Goal: Navigation & Orientation: Understand site structure

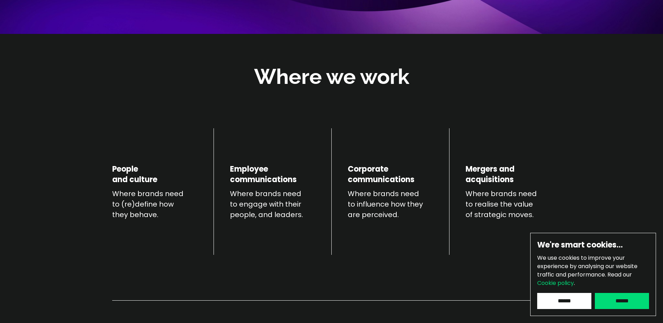
scroll to position [245, 0]
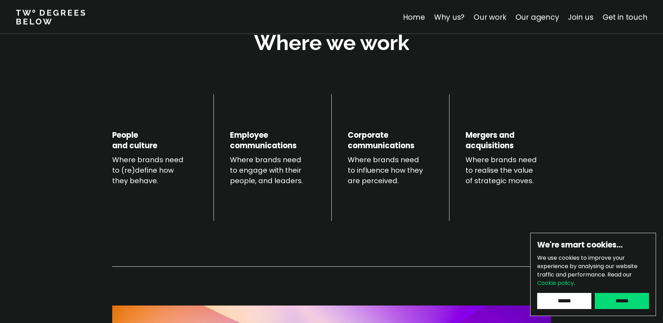
click at [482, 16] on link "Our work" at bounding box center [489, 17] width 32 height 10
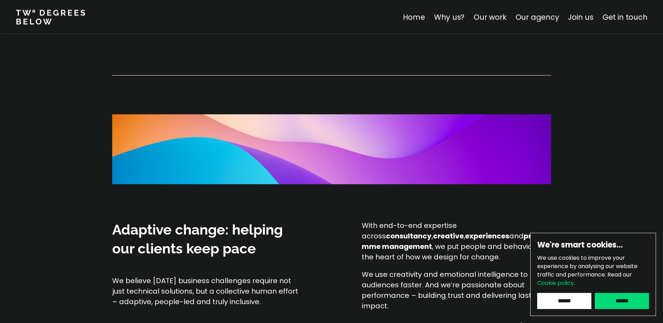
scroll to position [364, 0]
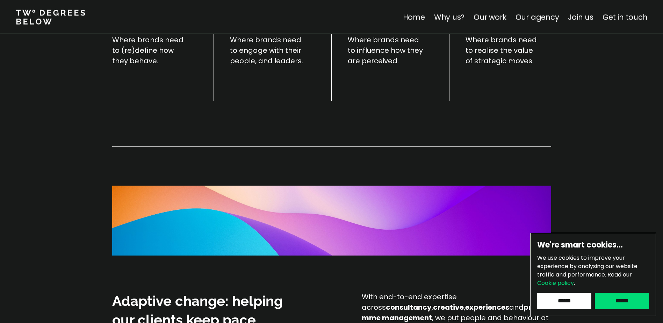
click at [459, 20] on link "Why us?" at bounding box center [449, 17] width 31 height 10
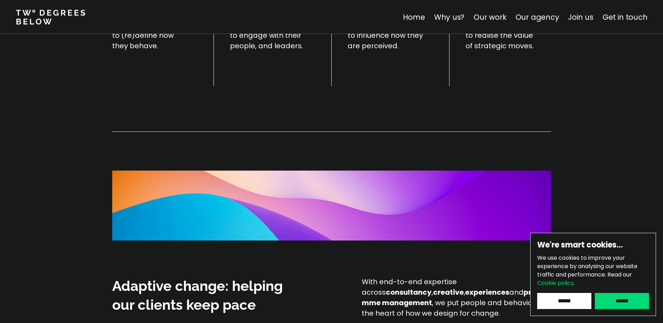
scroll to position [489, 0]
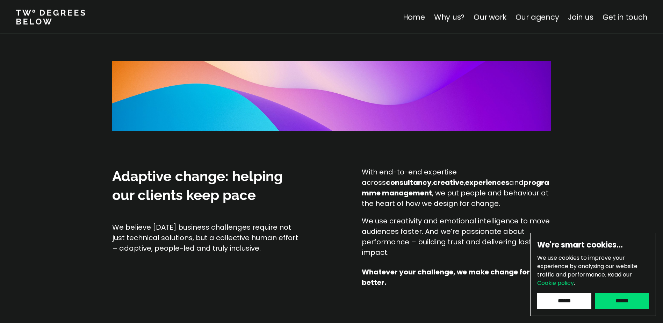
click at [533, 20] on link "Our agency" at bounding box center [537, 17] width 44 height 10
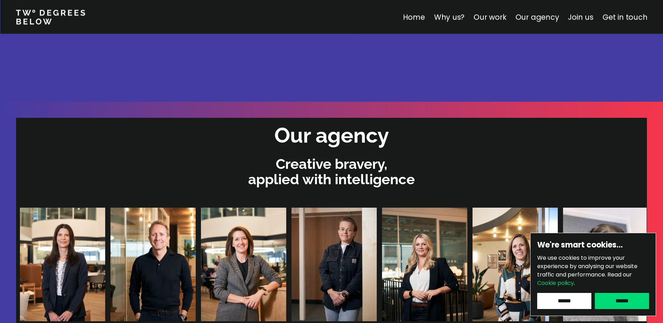
scroll to position [1380, 0]
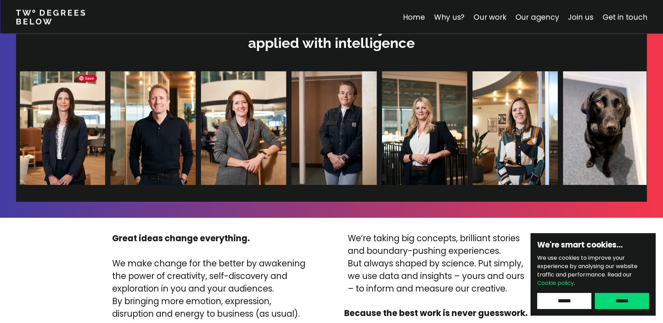
scroll to position [1519, 0]
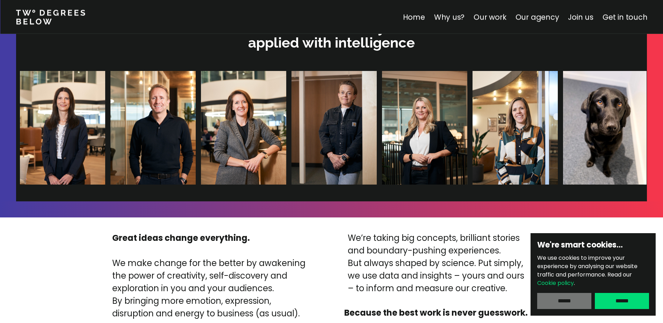
click at [563, 297] on input "******" at bounding box center [564, 301] width 54 height 16
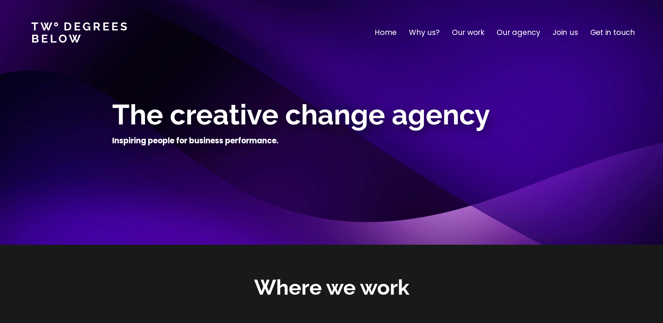
click at [597, 35] on p "Get in touch" at bounding box center [612, 32] width 45 height 11
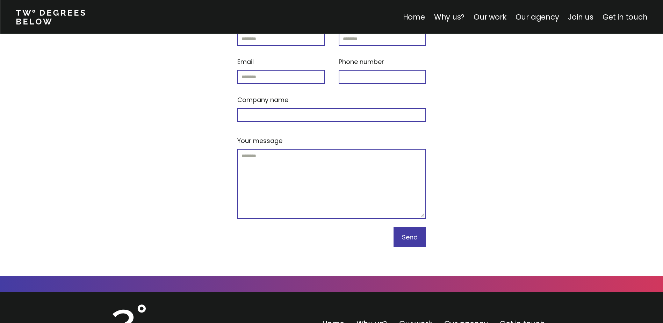
scroll to position [3050, 0]
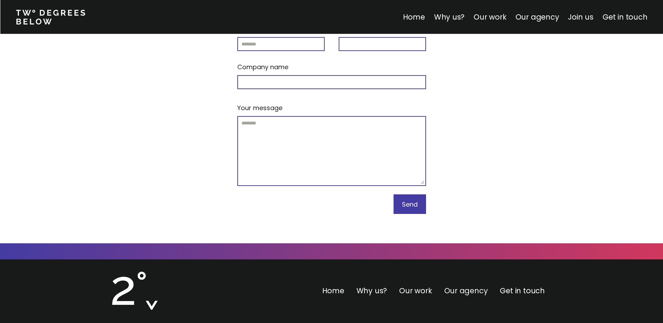
click at [471, 285] on link "Our agency" at bounding box center [466, 290] width 44 height 10
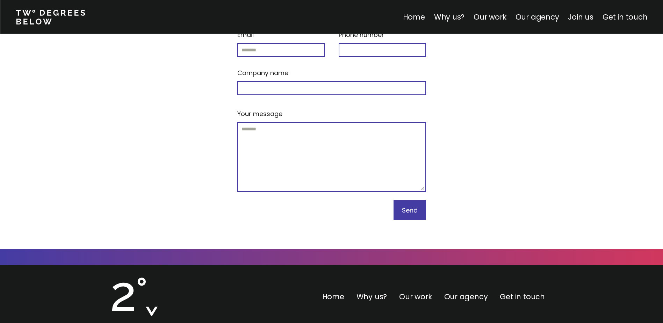
scroll to position [3050, 0]
